Goal: Task Accomplishment & Management: Use online tool/utility

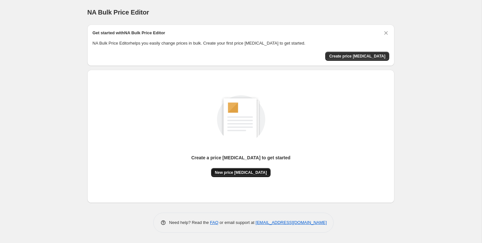
click at [233, 176] on button "New price [MEDICAL_DATA]" at bounding box center [241, 172] width 60 height 9
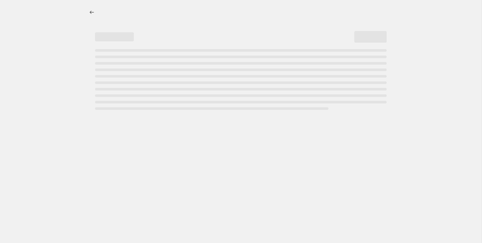
select select "percentage"
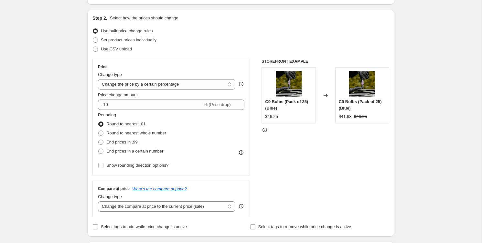
scroll to position [65, 0]
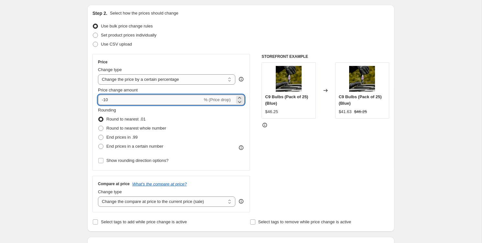
click at [126, 99] on input "-10" at bounding box center [150, 100] width 104 height 10
type input "-1"
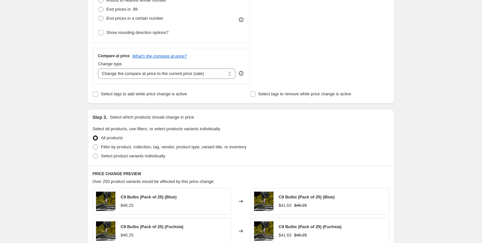
scroll to position [203, 0]
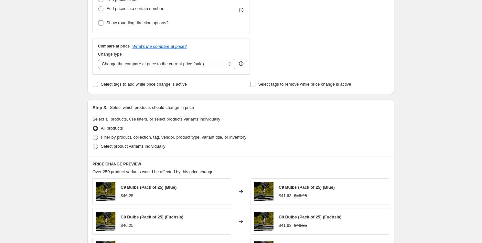
type input "-5"
click at [110, 136] on span "Filter by product, collection, tag, vendor, product type, variant title, or inv…" at bounding box center [173, 137] width 145 height 5
click at [93, 135] on input "Filter by product, collection, tag, vendor, product type, variant title, or inv…" at bounding box center [93, 135] width 0 height 0
radio input "true"
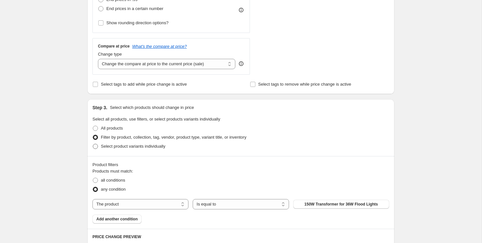
click at [129, 144] on span "Select product variants individually" at bounding box center [133, 146] width 64 height 5
click at [93, 144] on input "Select product variants individually" at bounding box center [93, 144] width 0 height 0
radio input "true"
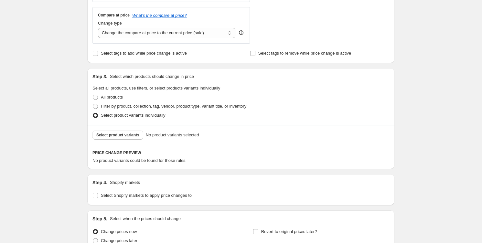
scroll to position [236, 0]
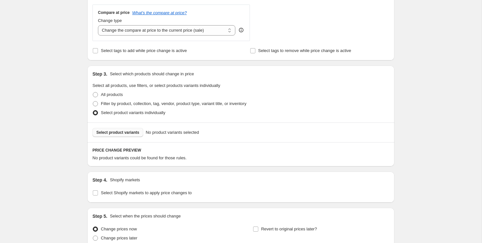
click at [128, 130] on span "Select product variants" at bounding box center [117, 132] width 43 height 5
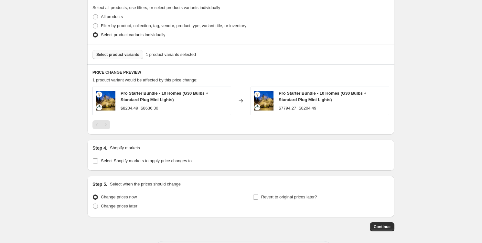
scroll to position [315, 0]
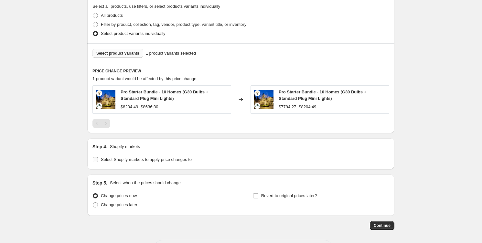
click at [164, 157] on span "Select Shopify markets to apply price changes to" at bounding box center [146, 159] width 91 height 5
click at [98, 157] on input "Select Shopify markets to apply price changes to" at bounding box center [95, 159] width 5 height 5
checkbox input "true"
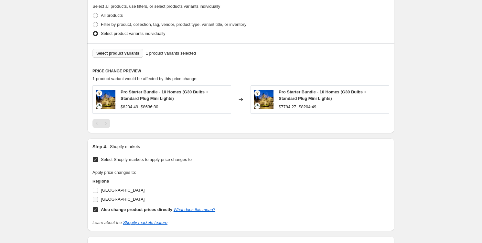
click at [111, 197] on span "[GEOGRAPHIC_DATA]" at bounding box center [123, 199] width 44 height 5
click at [98, 197] on input "[GEOGRAPHIC_DATA]" at bounding box center [95, 199] width 5 height 5
checkbox input "true"
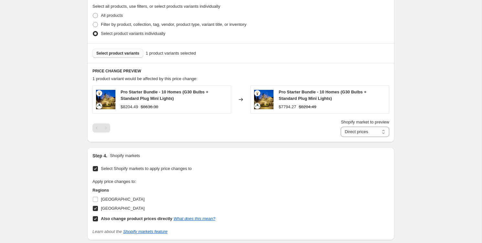
click at [97, 220] on input "Also change product prices directly What does this mean?" at bounding box center [95, 218] width 5 height 5
checkbox input "false"
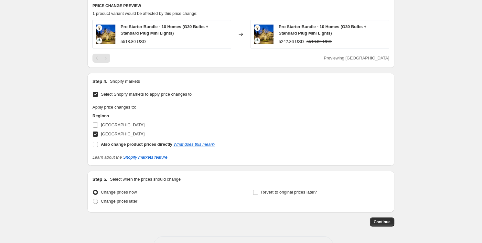
scroll to position [402, 0]
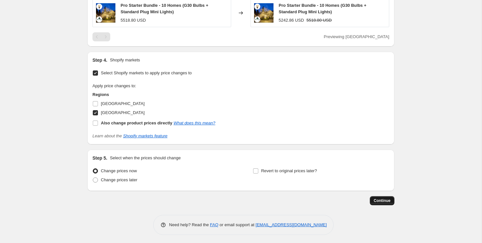
click at [391, 201] on button "Continue" at bounding box center [382, 200] width 25 height 9
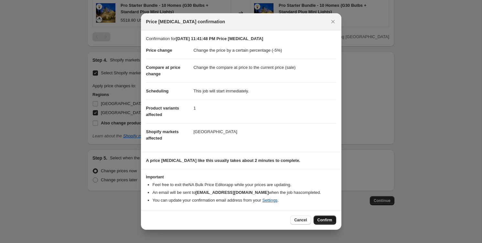
click at [321, 221] on span "Confirm" at bounding box center [324, 219] width 15 height 5
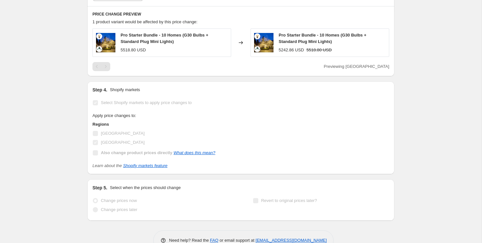
select select "percentage"
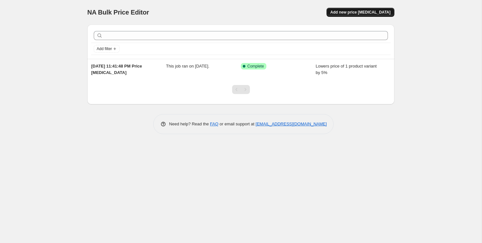
click at [365, 15] on button "Add new price [MEDICAL_DATA]" at bounding box center [360, 12] width 68 height 9
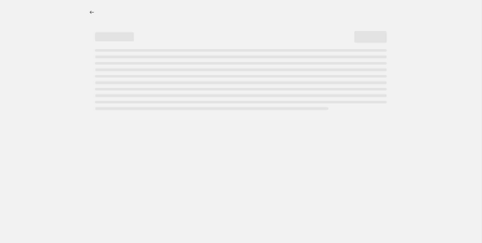
select select "percentage"
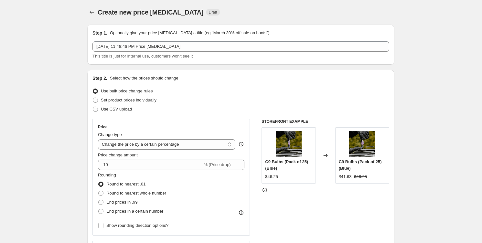
scroll to position [26, 0]
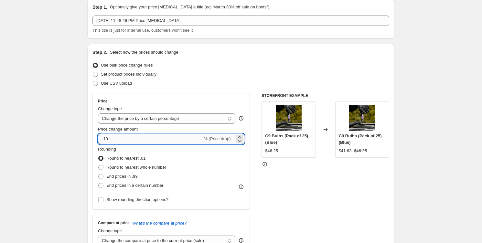
click at [168, 140] on input "-10" at bounding box center [150, 139] width 104 height 10
type input "-1"
type input "-5"
click at [189, 97] on div "Price Change type Change the price to a certain amount Change the price by a ce…" at bounding box center [170, 151] width 157 height 117
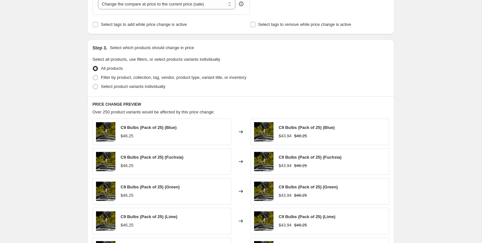
scroll to position [263, 0]
click at [144, 85] on span "Select product variants individually" at bounding box center [133, 86] width 64 height 5
click at [93, 84] on input "Select product variants individually" at bounding box center [93, 84] width 0 height 0
radio input "true"
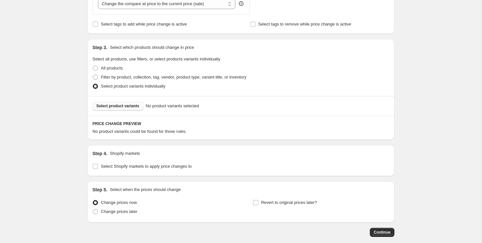
click at [127, 106] on span "Select product variants" at bounding box center [117, 105] width 43 height 5
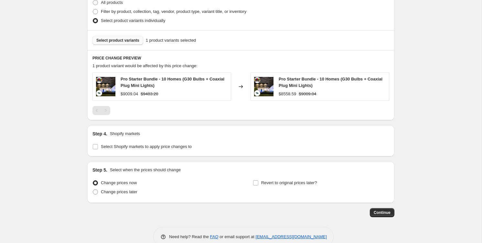
scroll to position [340, 0]
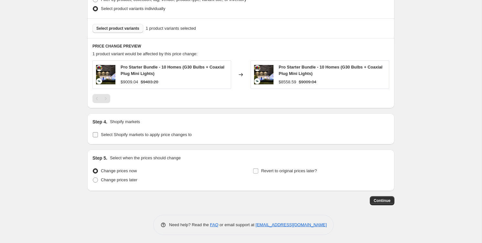
click at [125, 132] on span "Select Shopify markets to apply price changes to" at bounding box center [146, 134] width 91 height 5
click at [98, 132] on input "Select Shopify markets to apply price changes to" at bounding box center [95, 134] width 5 height 5
checkbox input "true"
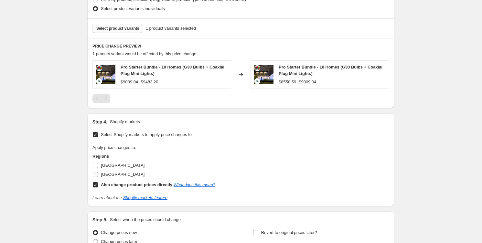
click at [111, 172] on span "[GEOGRAPHIC_DATA]" at bounding box center [123, 174] width 44 height 5
click at [98, 172] on input "[GEOGRAPHIC_DATA]" at bounding box center [95, 174] width 5 height 5
checkbox input "true"
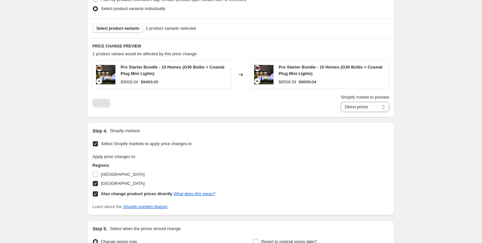
click at [114, 191] on b "Also change product prices directly" at bounding box center [136, 193] width 71 height 5
click at [98, 191] on input "Also change product prices directly What does this mean?" at bounding box center [95, 193] width 5 height 5
checkbox input "false"
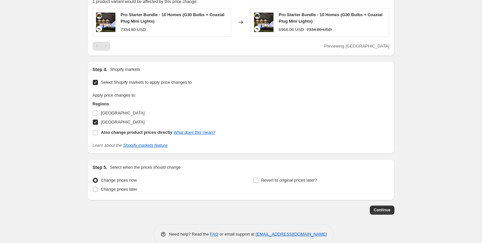
scroll to position [402, 0]
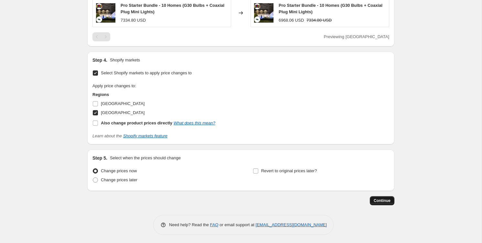
click at [381, 201] on span "Continue" at bounding box center [381, 200] width 17 height 5
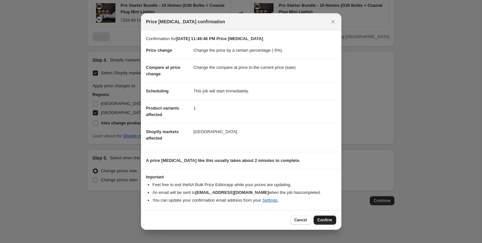
click at [323, 221] on span "Confirm" at bounding box center [324, 219] width 15 height 5
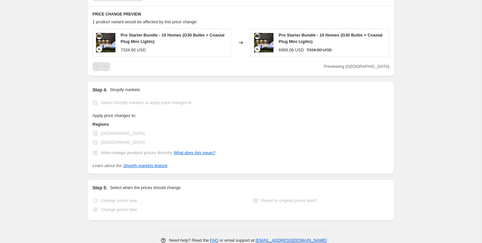
select select "percentage"
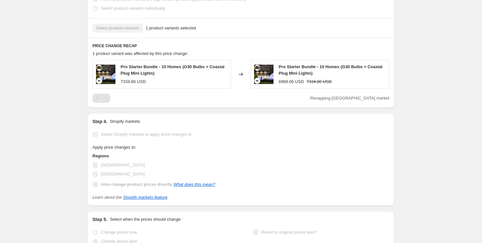
scroll to position [0, 0]
